Goal: Task Accomplishment & Management: Complete application form

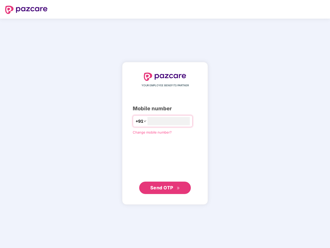
click at [165, 124] on input "number" at bounding box center [168, 121] width 42 height 8
click at [26, 10] on img at bounding box center [26, 10] width 42 height 8
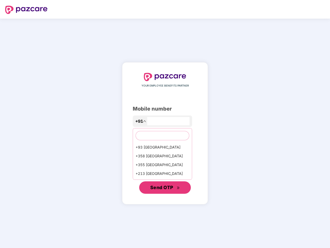
click at [165, 187] on span "Send OTP" at bounding box center [161, 186] width 23 height 5
